Goal: Task Accomplishment & Management: Complete application form

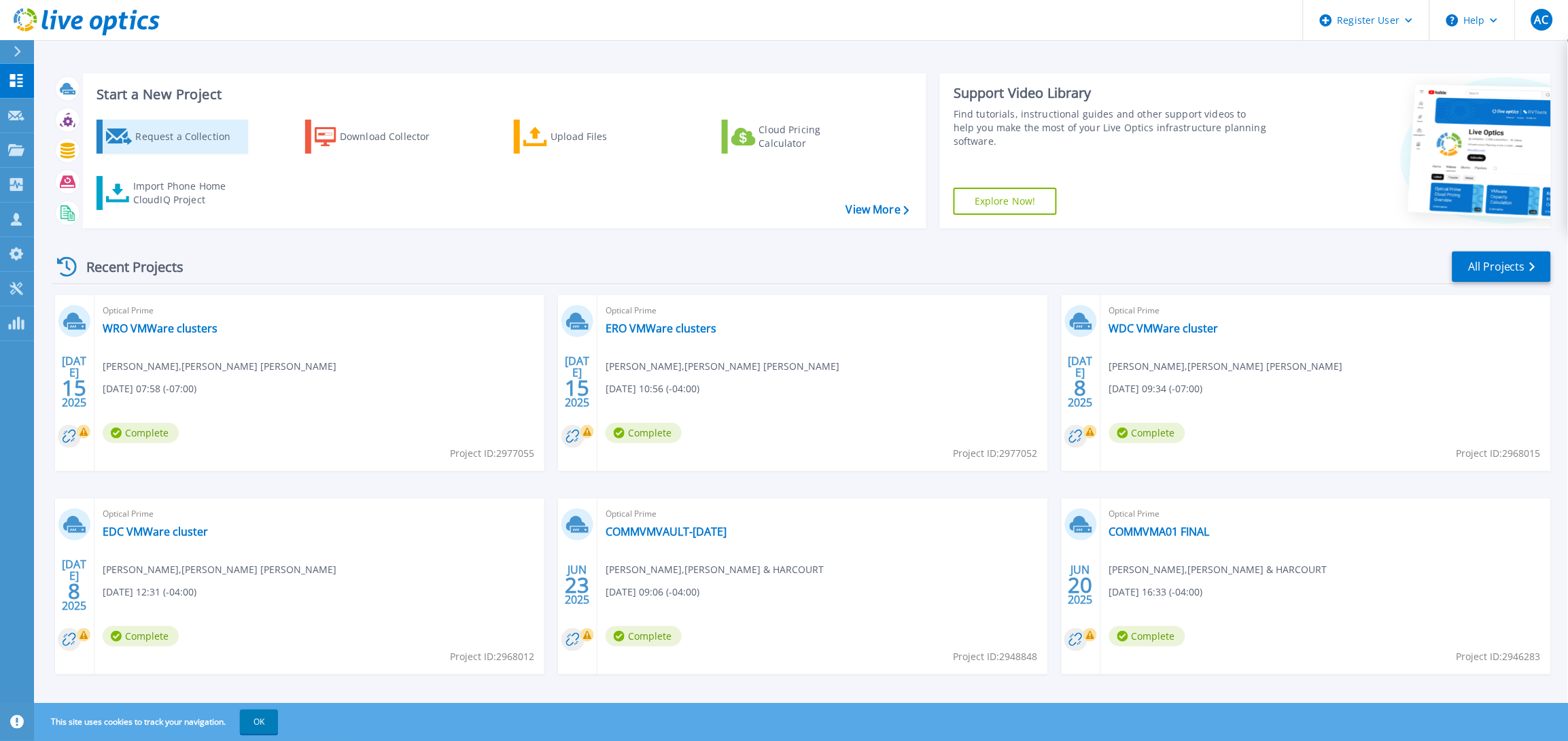
click at [151, 142] on div "Request a Collection" at bounding box center [189, 136] width 108 height 27
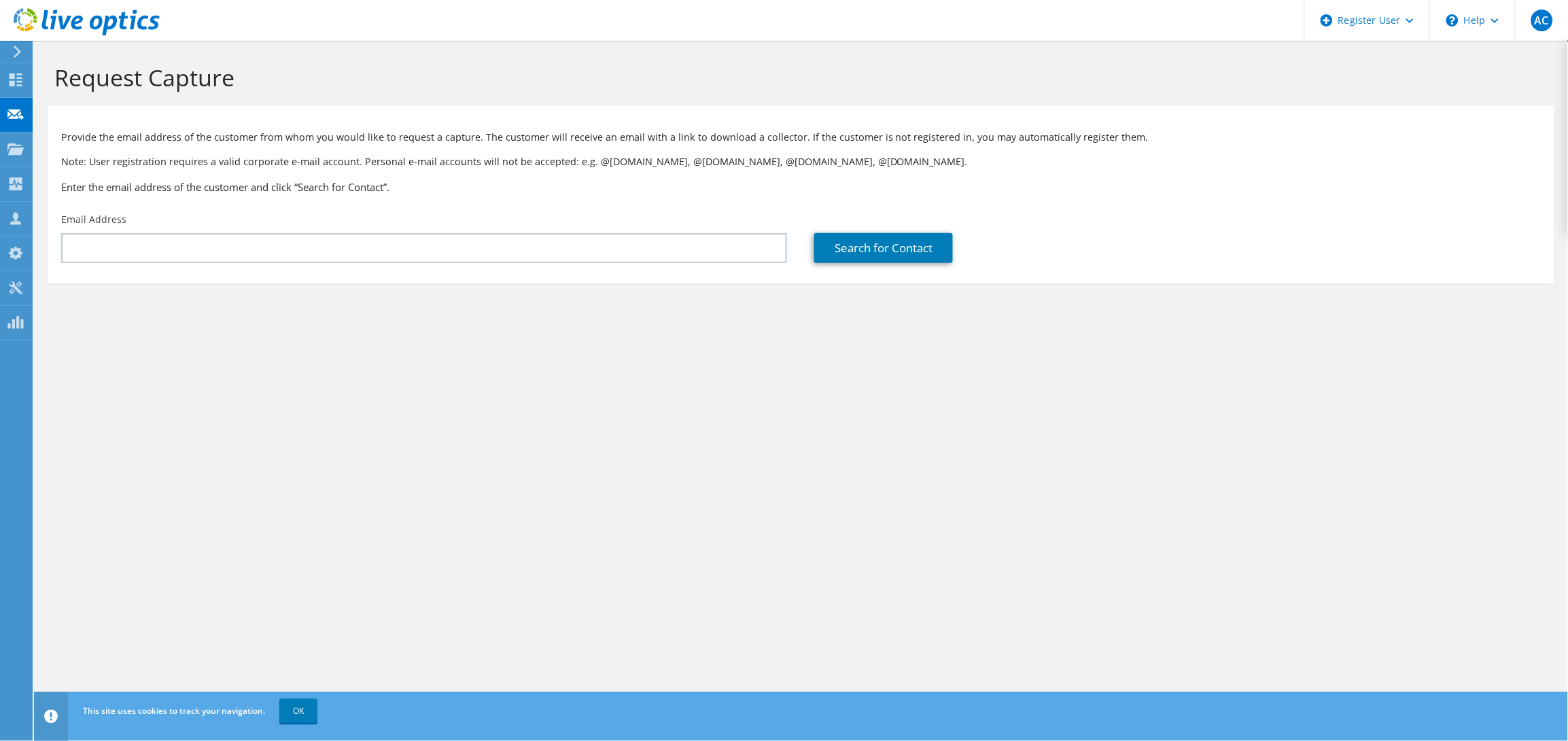
click at [541, 230] on div "Email Address" at bounding box center [424, 237] width 753 height 64
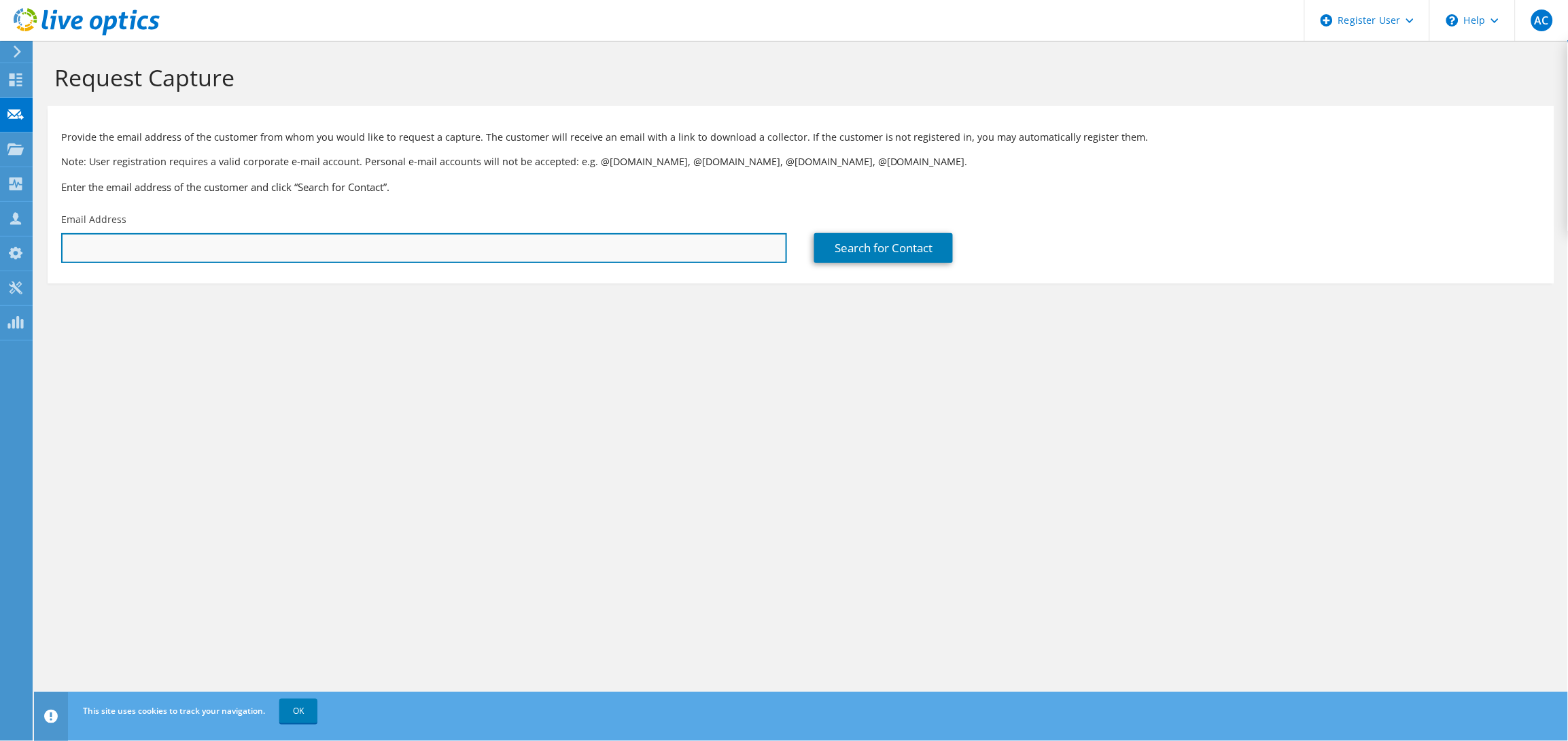
click at [541, 241] on input "text" at bounding box center [424, 247] width 726 height 30
paste input "[EMAIL_ADDRESS][DOMAIN_NAME]"
type input "[EMAIL_ADDRESS][DOMAIN_NAME]"
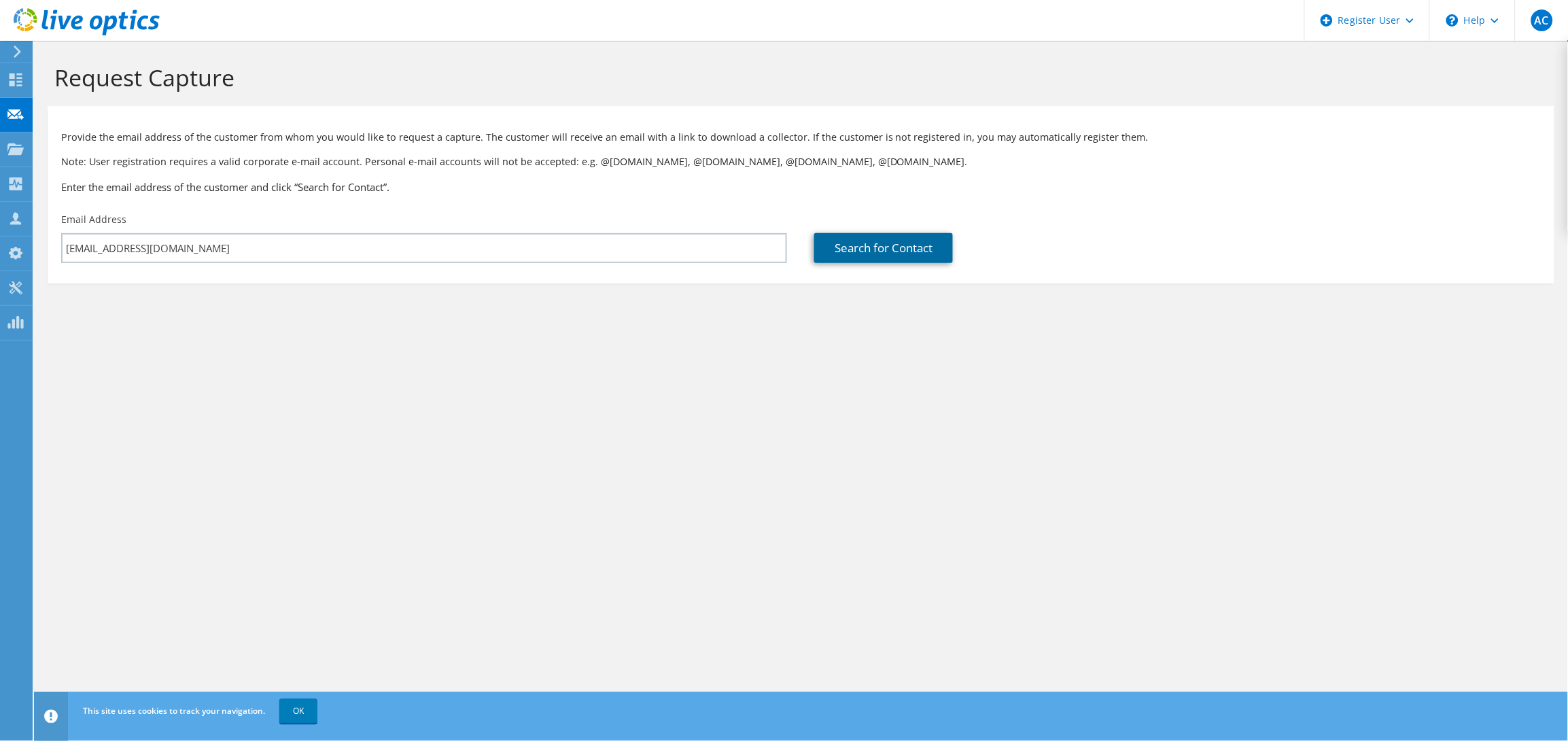
click at [894, 254] on link "Search for Contact" at bounding box center [883, 247] width 139 height 30
type input "FGF Brands Inc"
type input "Kwame"
type input "Boateng"
type input "[GEOGRAPHIC_DATA]"
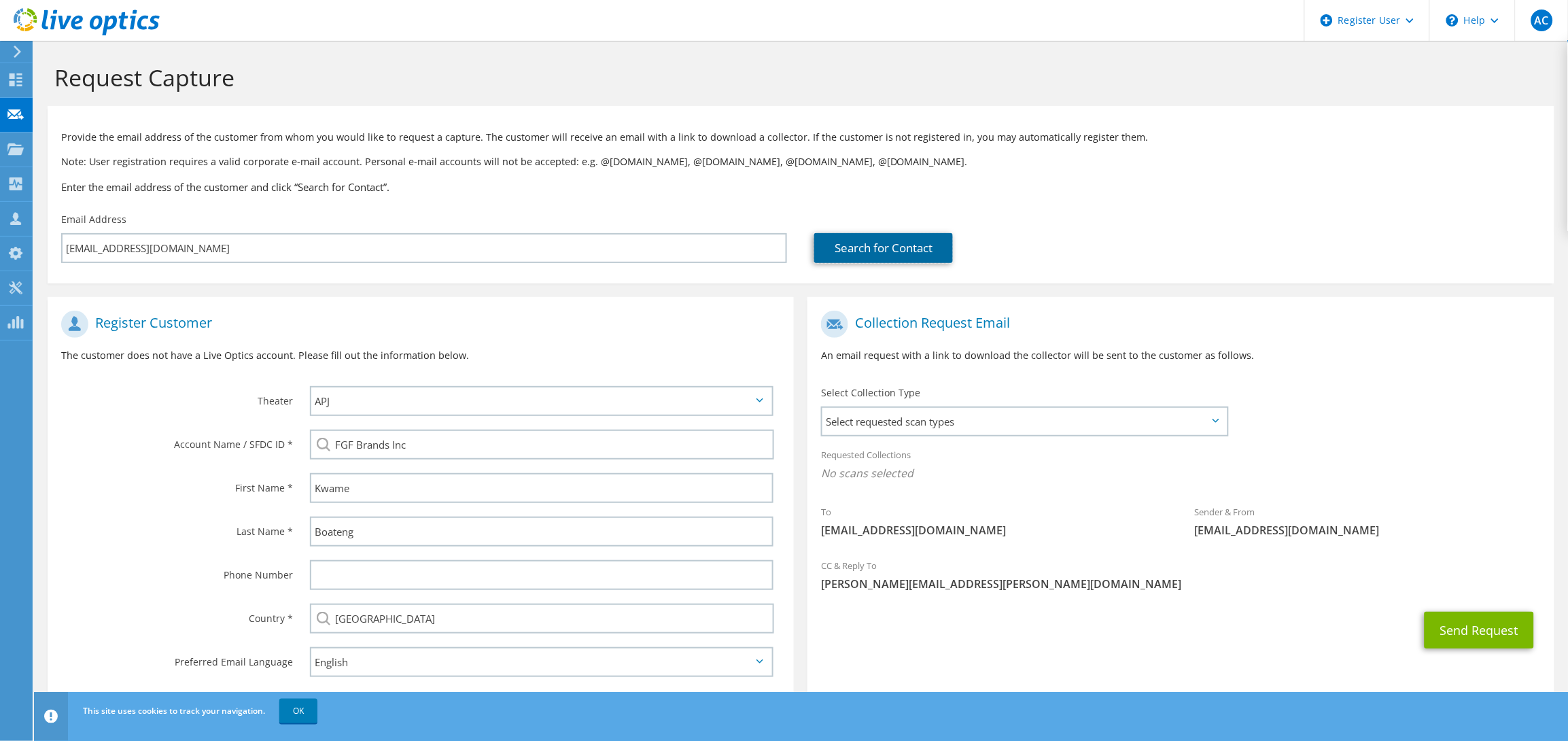
scroll to position [27, 0]
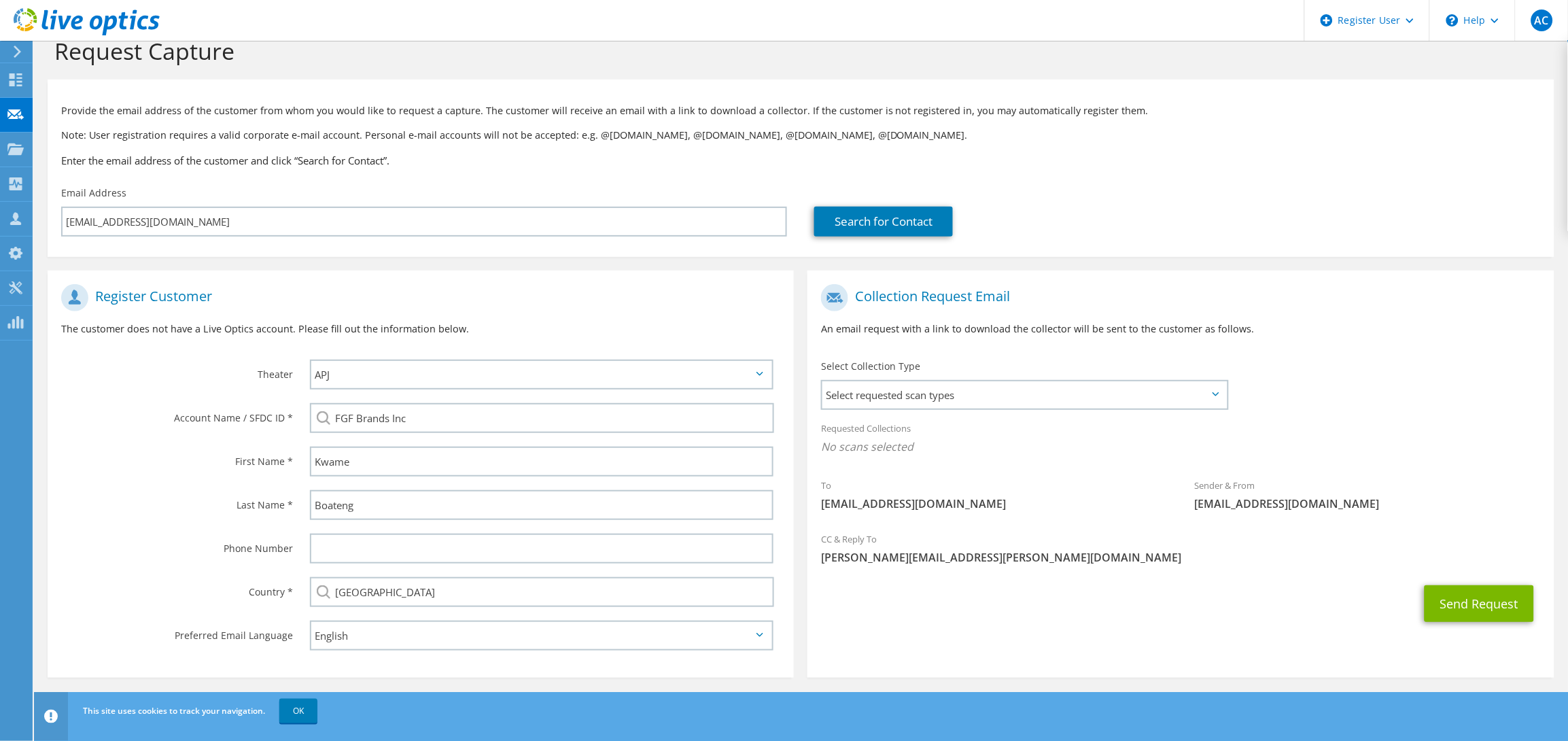
click at [892, 379] on div "Select Collection Type Select requested scan types Server Virtualization Optica…" at bounding box center [1025, 383] width 409 height 47
click at [892, 391] on span "Select requested scan types" at bounding box center [1024, 394] width 404 height 27
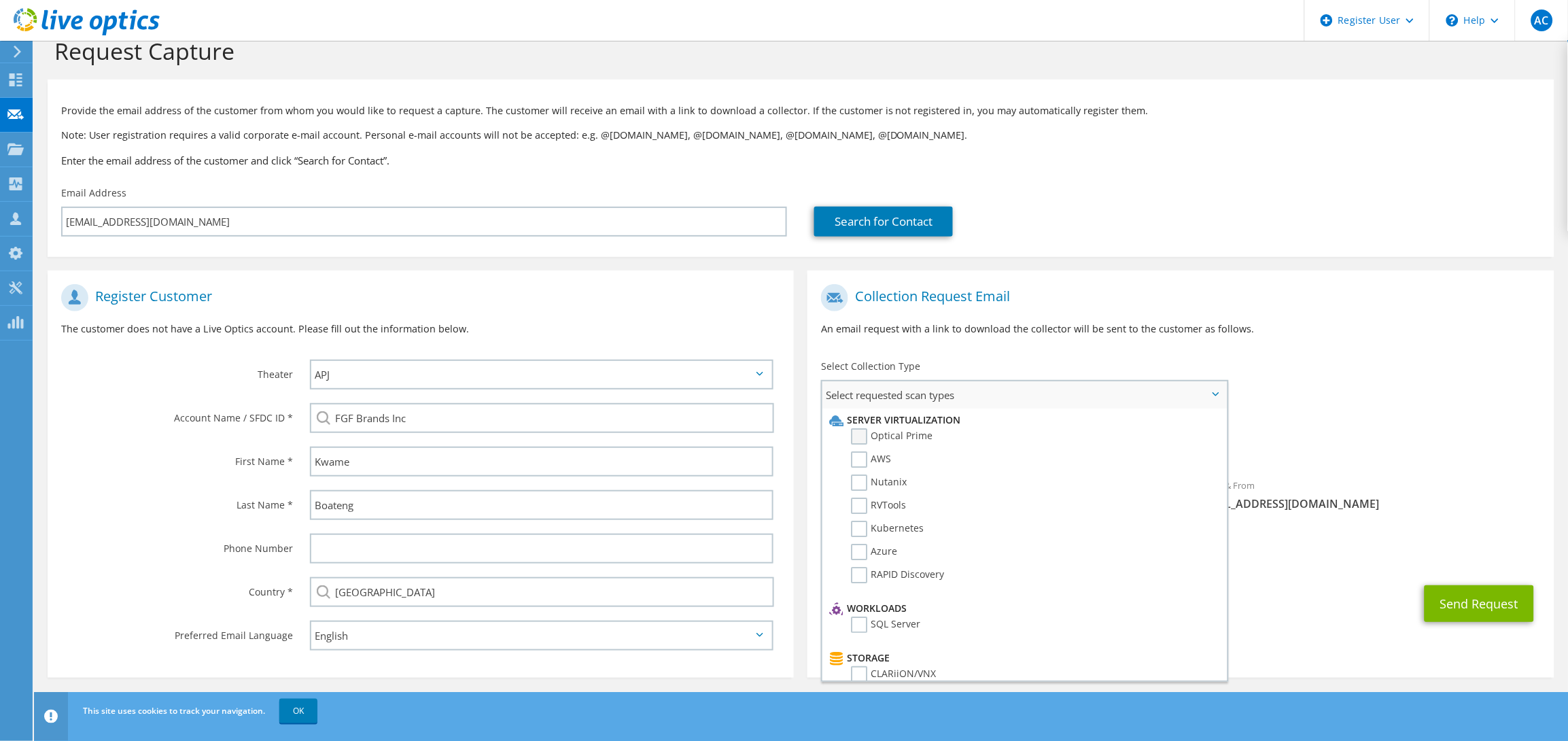
click at [893, 432] on label "Optical Prime" at bounding box center [891, 436] width 82 height 16
click at [0, 0] on input "Optical Prime" at bounding box center [0, 0] width 0 height 0
click at [1326, 306] on h1 "Collection Request Email" at bounding box center [1176, 297] width 712 height 27
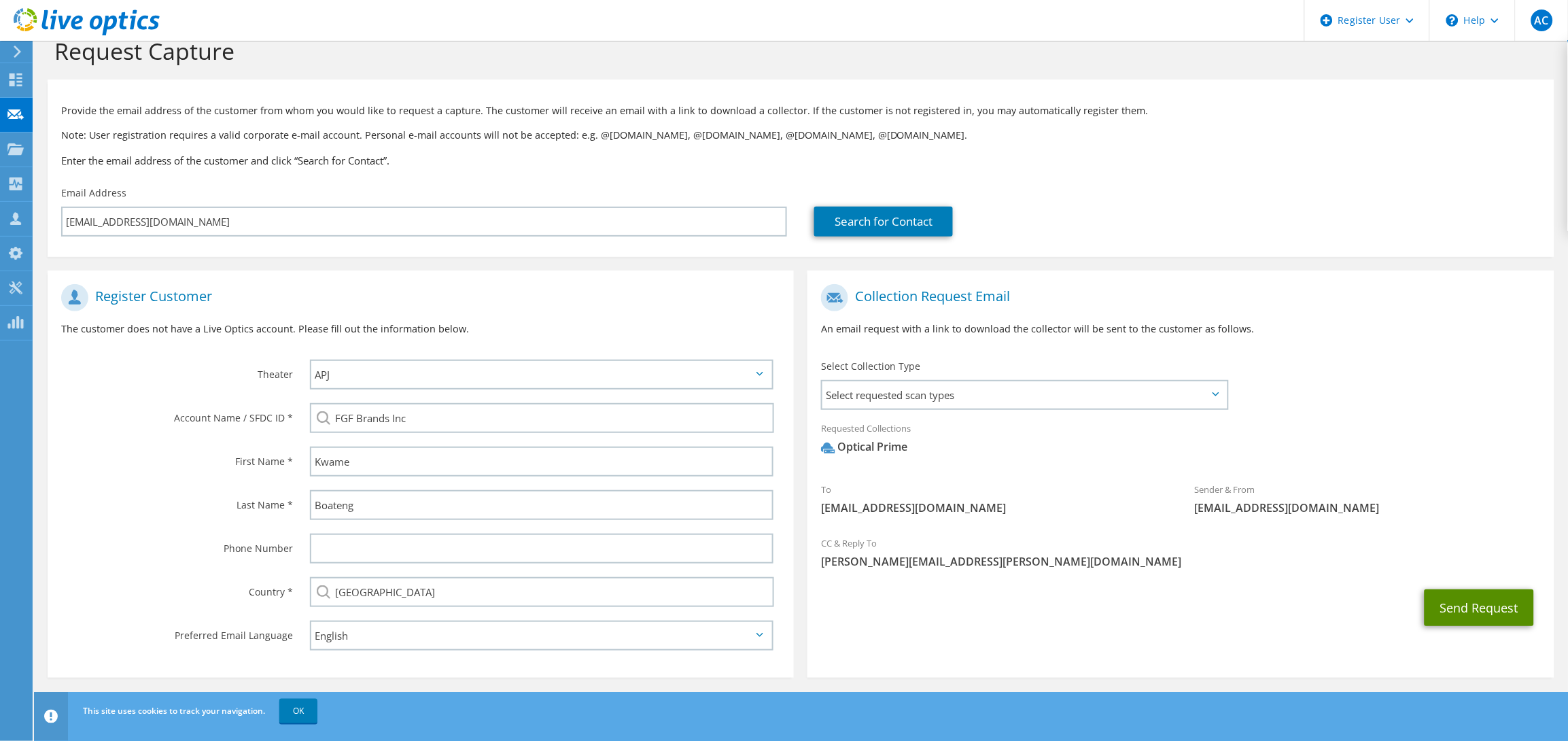
click at [1458, 604] on button "Send Request" at bounding box center [1479, 607] width 109 height 37
